Goal: Find specific page/section: Find specific page/section

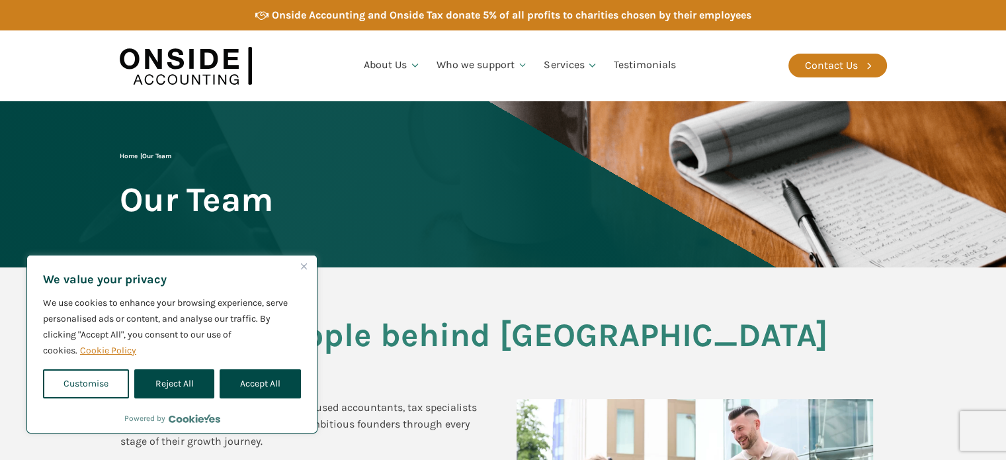
click at [304, 266] on img "Close" at bounding box center [304, 266] width 6 height 6
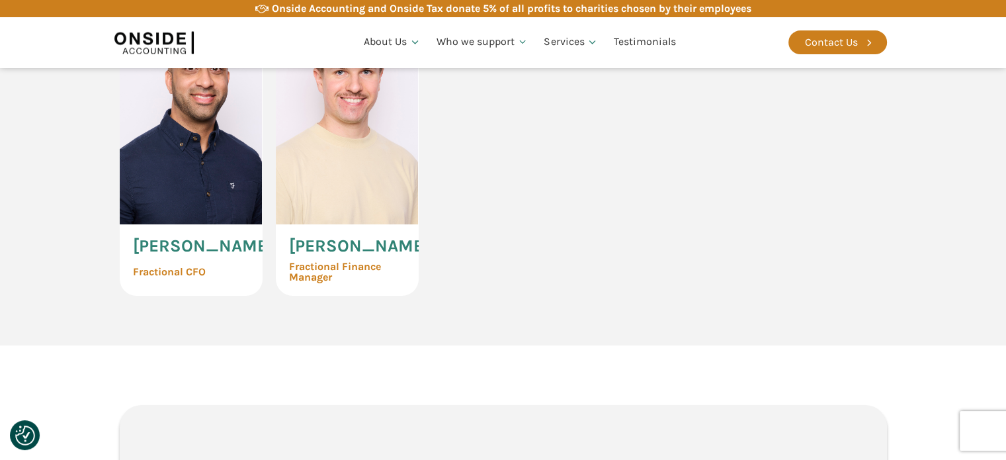
scroll to position [3153, 0]
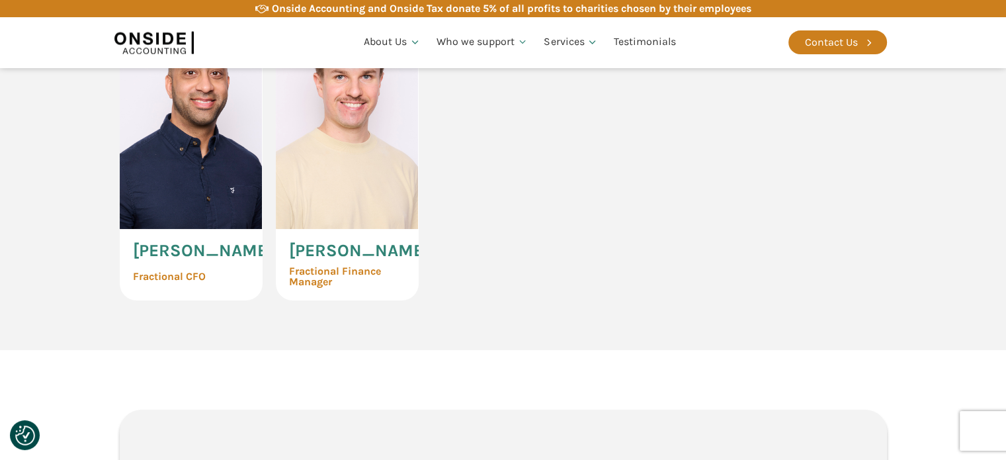
click at [356, 229] on img at bounding box center [347, 122] width 143 height 214
click at [335, 259] on span "[PERSON_NAME]" at bounding box center [359, 250] width 140 height 17
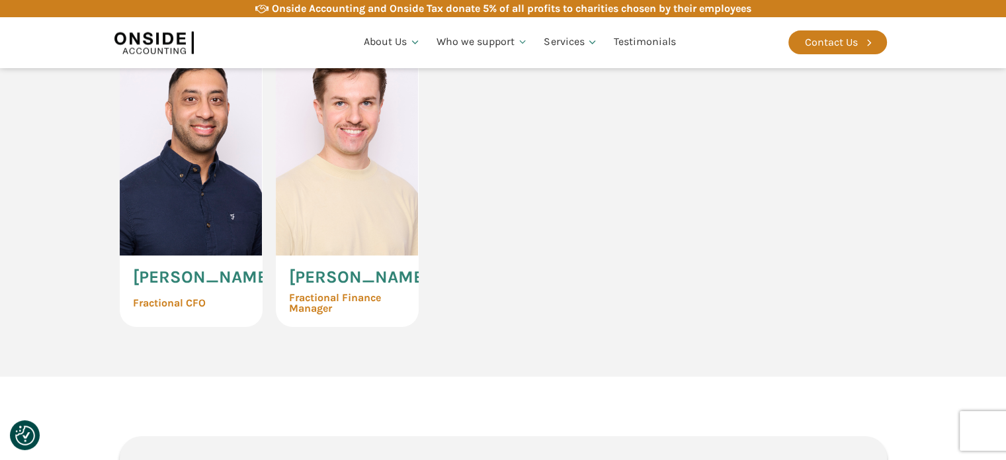
scroll to position [3126, 0]
click at [354, 327] on div "Marcin Tendera Fractional Finance Manager" at bounding box center [347, 291] width 143 height 71
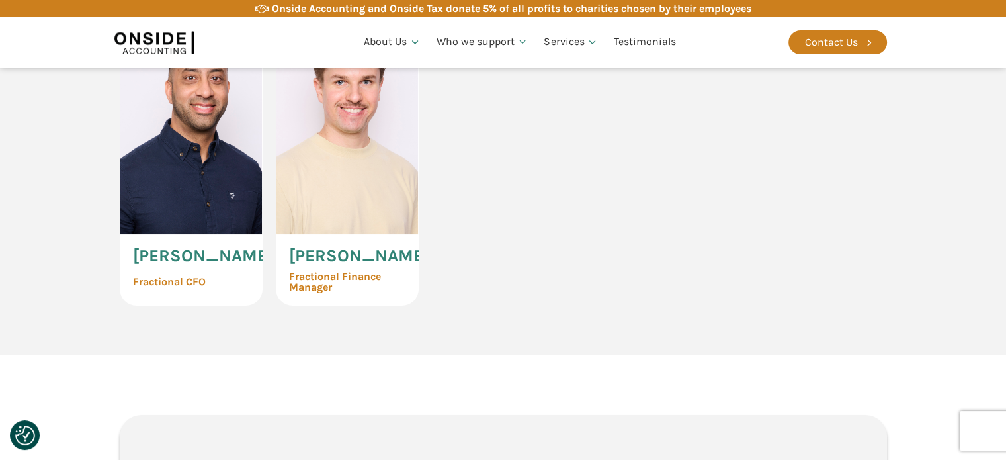
scroll to position [3157, 0]
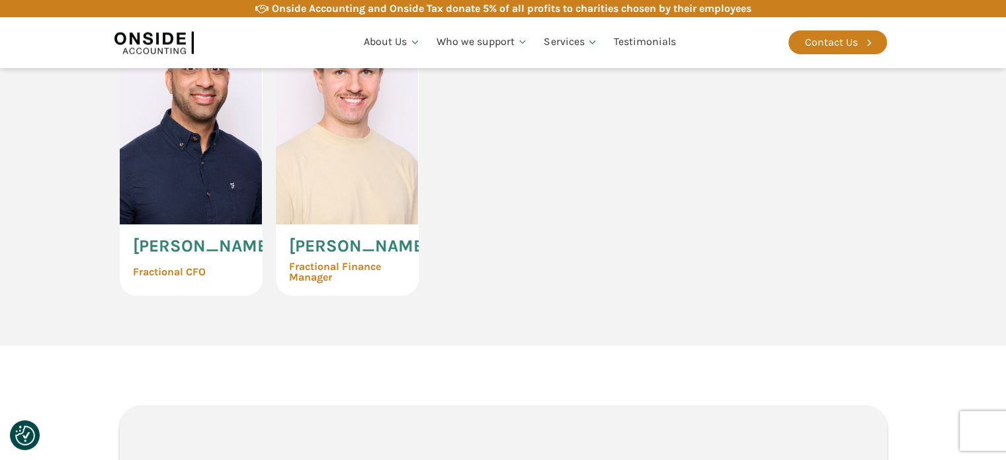
click at [185, 224] on img at bounding box center [191, 117] width 143 height 214
click at [342, 224] on img at bounding box center [347, 117] width 143 height 214
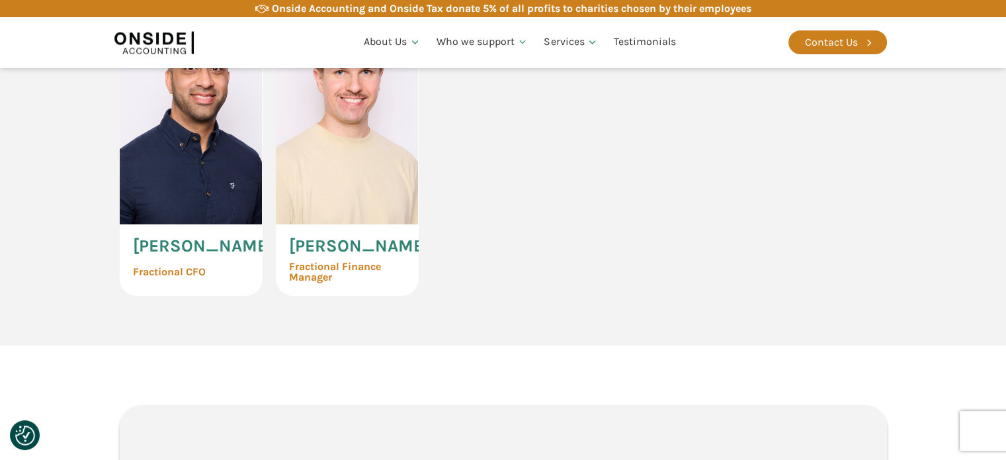
click at [342, 224] on img at bounding box center [347, 117] width 143 height 214
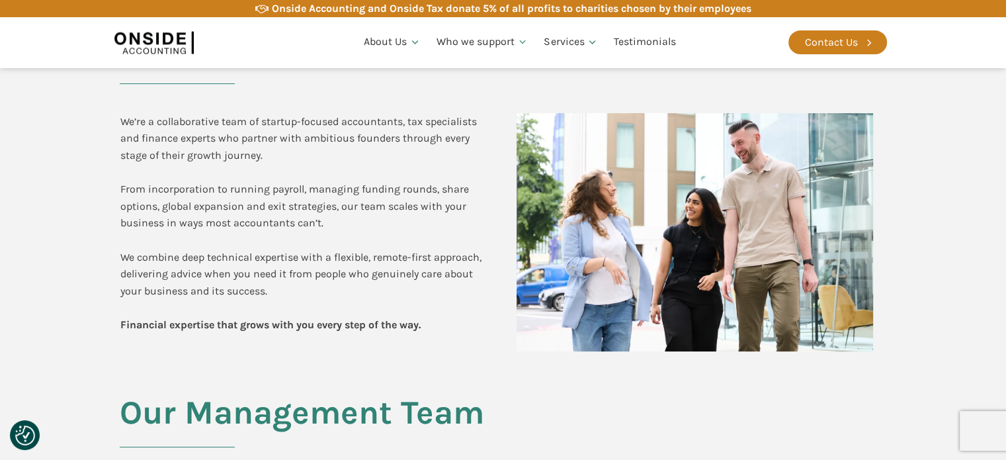
scroll to position [0, 0]
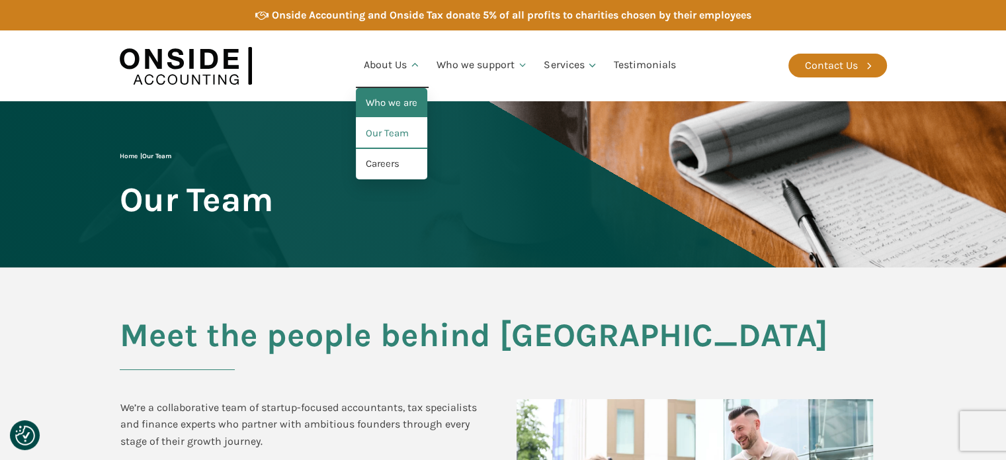
click at [391, 98] on link "Who we are" at bounding box center [391, 103] width 71 height 30
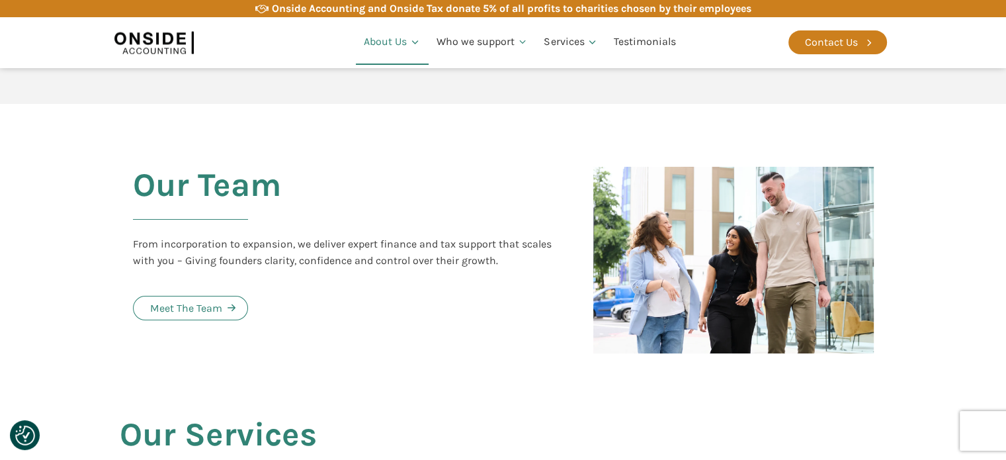
scroll to position [1227, 0]
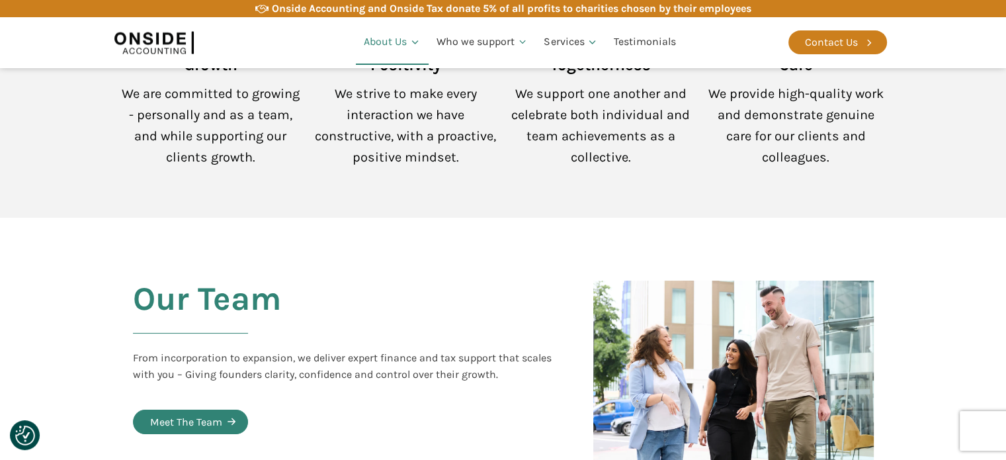
click at [211, 413] on div "Meet The Team" at bounding box center [186, 421] width 72 height 17
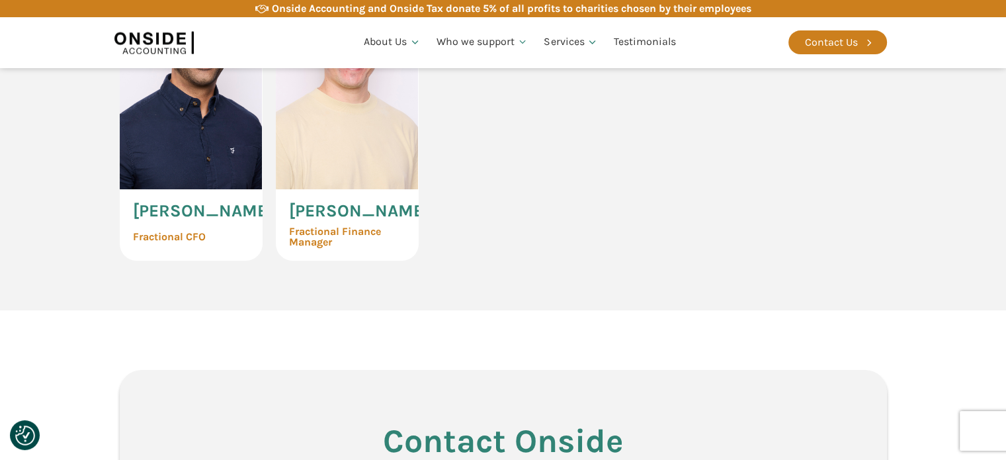
scroll to position [3190, 0]
